Goal: Information Seeking & Learning: Learn about a topic

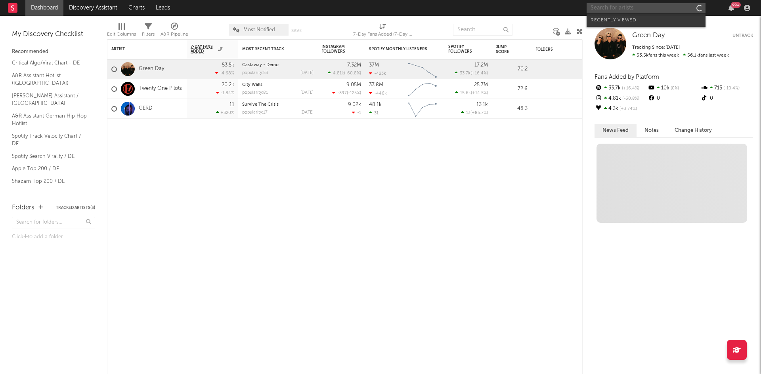
click at [633, 6] on input "text" at bounding box center [645, 8] width 119 height 10
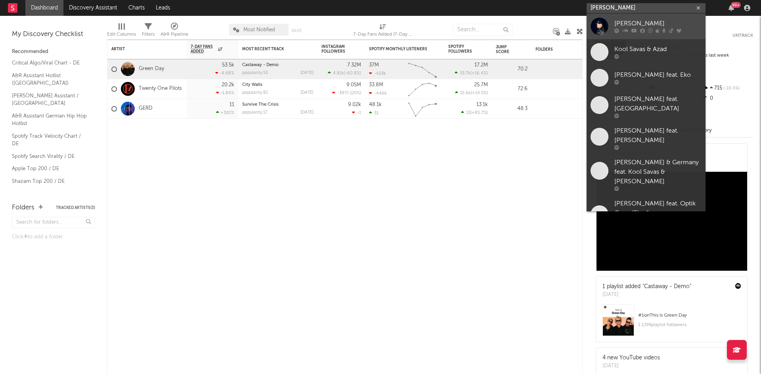
type input "[PERSON_NAME]"
click at [650, 31] on icon at bounding box center [650, 31] width 4 height 5
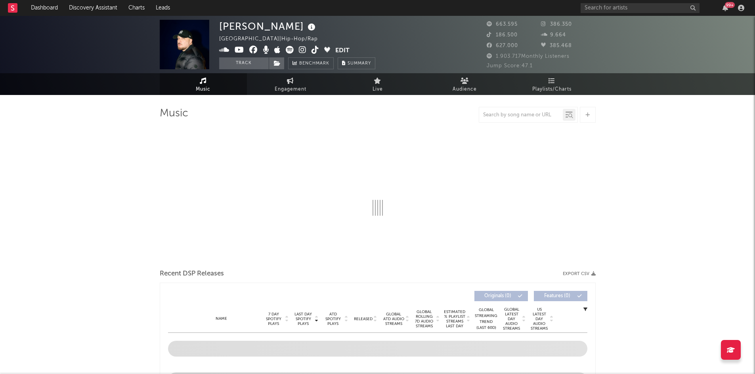
select select "6m"
